Goal: Task Accomplishment & Management: Use online tool/utility

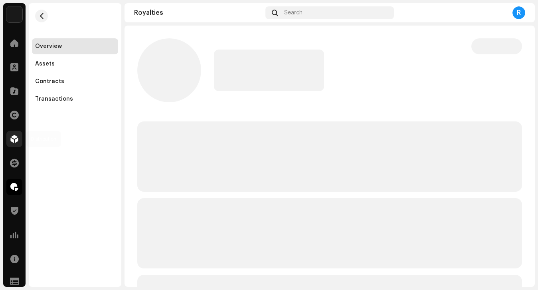
click at [17, 142] on span at bounding box center [14, 139] width 8 height 6
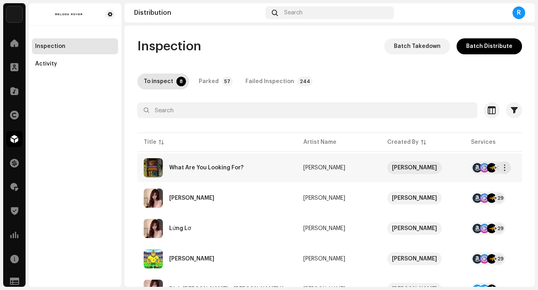
click at [254, 165] on div "What Are You Looking For?" at bounding box center [217, 167] width 147 height 19
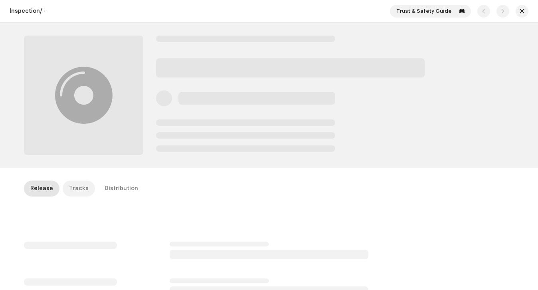
click at [79, 191] on div "Tracks" at bounding box center [79, 188] width 20 height 16
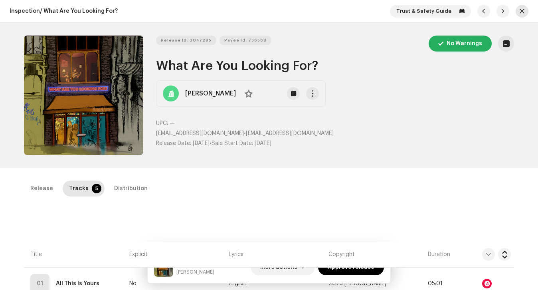
click at [519, 11] on span "button" at bounding box center [521, 11] width 5 height 6
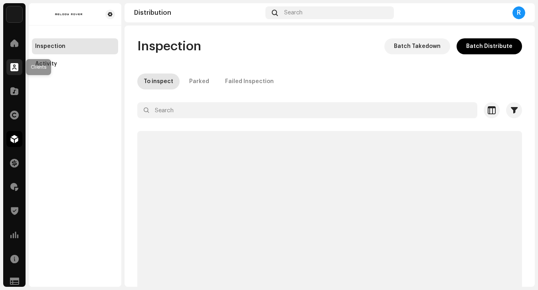
click at [11, 65] on span at bounding box center [14, 67] width 8 height 6
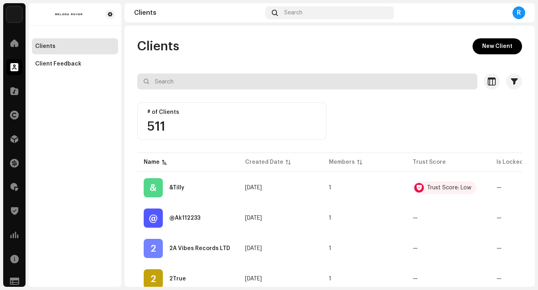
click at [221, 89] on input "text" at bounding box center [307, 81] width 340 height 16
type input "DEELUN"
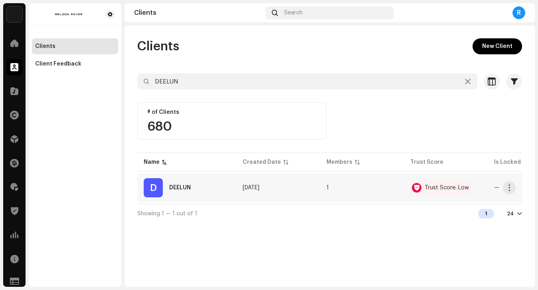
click at [207, 191] on div "D DEELUN" at bounding box center [187, 187] width 86 height 19
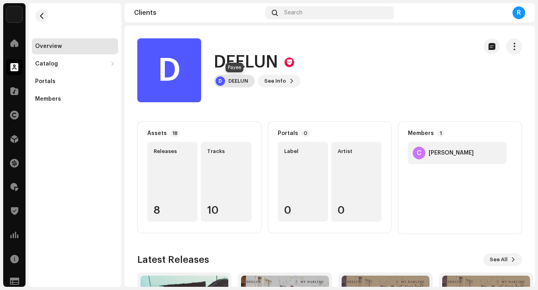
click at [239, 83] on div "DEELUN" at bounding box center [238, 81] width 20 height 6
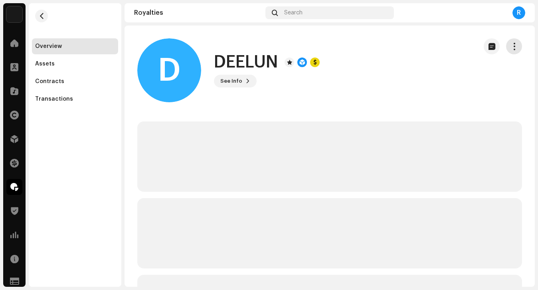
click at [510, 45] on span "button" at bounding box center [514, 46] width 8 height 6
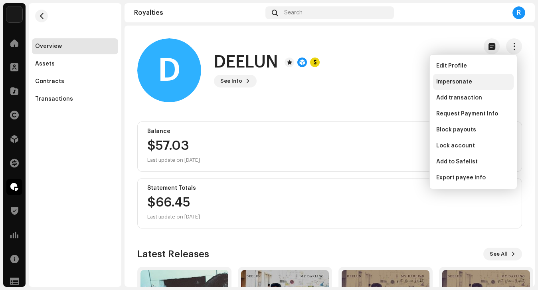
click at [486, 79] on div "Impersonate" at bounding box center [473, 82] width 74 height 6
